Goal: Transaction & Acquisition: Purchase product/service

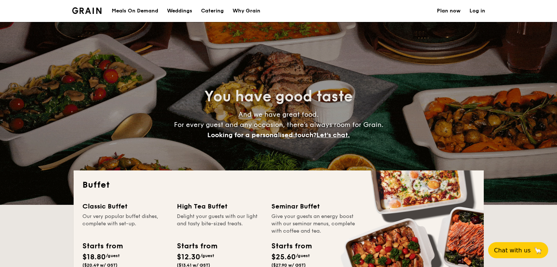
select select
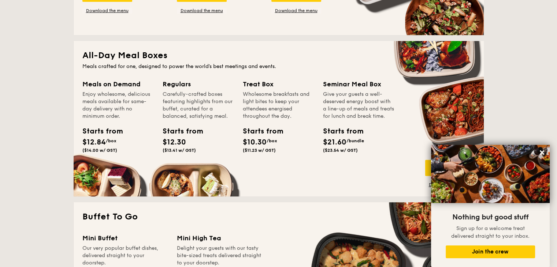
scroll to position [305, 0]
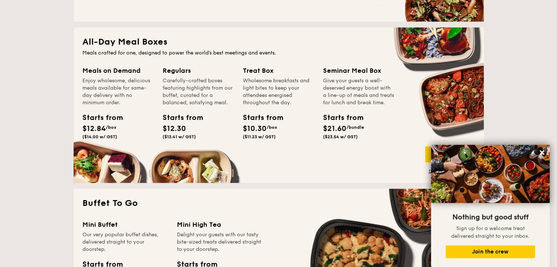
click at [186, 67] on div "Regulars" at bounding box center [198, 71] width 71 height 10
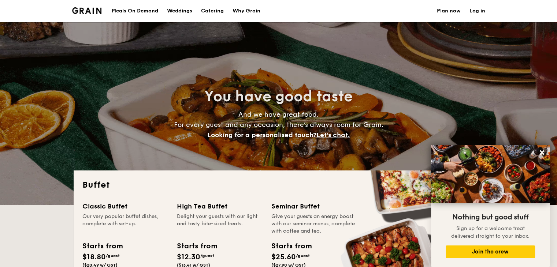
click at [145, 12] on div "Meals On Demand" at bounding box center [135, 11] width 46 height 22
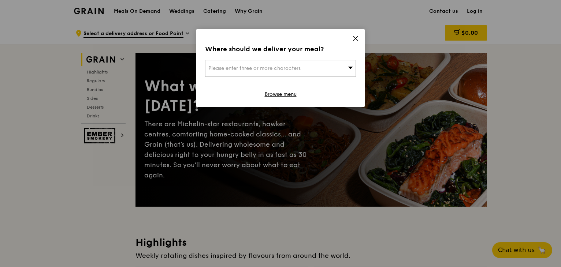
click at [358, 37] on icon at bounding box center [355, 38] width 7 height 7
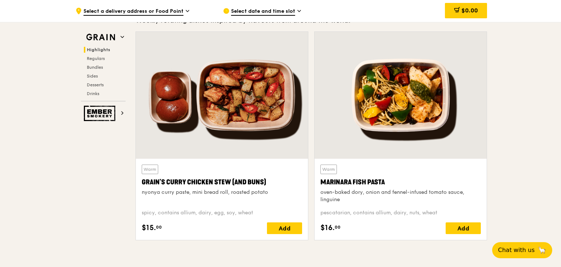
scroll to position [236, 0]
